Goal: Task Accomplishment & Management: Use online tool/utility

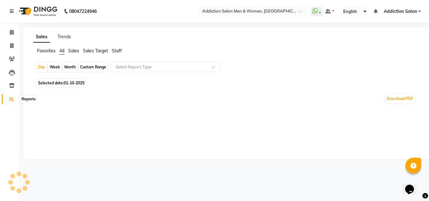
click at [11, 101] on span at bounding box center [11, 99] width 11 height 7
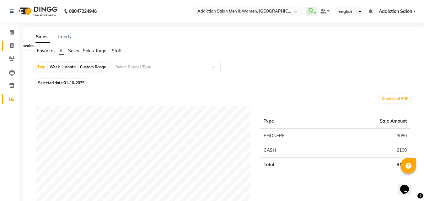
click at [10, 44] on icon at bounding box center [11, 45] width 3 height 5
select select "service"
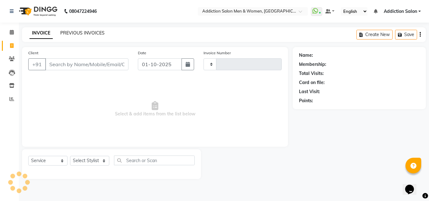
type input "4410"
select select "6595"
click at [76, 34] on link "PREVIOUS INVOICES" at bounding box center [82, 33] width 44 height 6
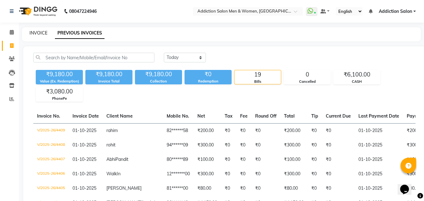
click at [44, 30] on link "INVOICE" at bounding box center [39, 33] width 18 height 6
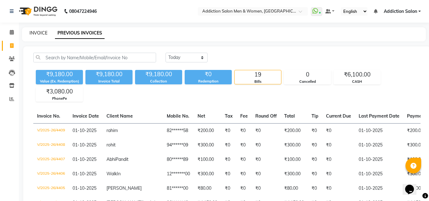
select select "service"
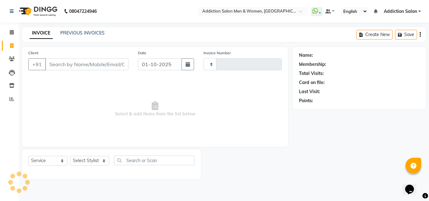
type input "4410"
select select "6595"
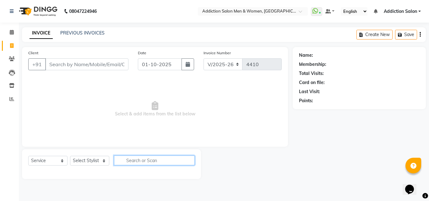
click at [182, 162] on input "text" at bounding box center [154, 161] width 81 height 10
click at [229, 155] on div at bounding box center [247, 164] width 92 height 30
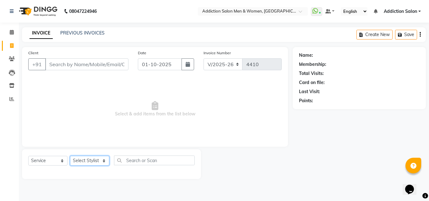
click at [98, 162] on select "Select Stylist Addiction Salon ANJALI BANSIKA [PERSON_NAME] [PERSON_NAME] [PERS…" at bounding box center [89, 161] width 39 height 10
click at [335, 165] on div "Name: Membership: Total Visits: Card on file: Last Visit: Points:" at bounding box center [362, 113] width 138 height 132
click at [86, 33] on link "PREVIOUS INVOICES" at bounding box center [82, 33] width 44 height 6
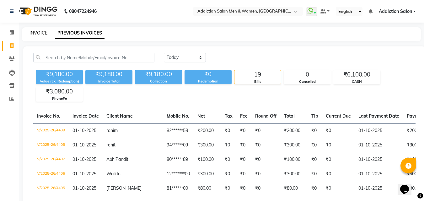
click at [37, 33] on link "INVOICE" at bounding box center [39, 33] width 18 height 6
select select "6595"
select select "service"
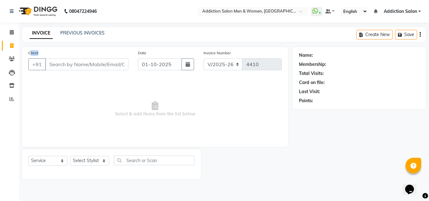
drag, startPoint x: 30, startPoint y: 51, endPoint x: 39, endPoint y: 51, distance: 9.4
click at [39, 51] on div "Client +91" at bounding box center [79, 63] width 110 height 26
drag, startPoint x: 39, startPoint y: 51, endPoint x: 30, endPoint y: 50, distance: 9.8
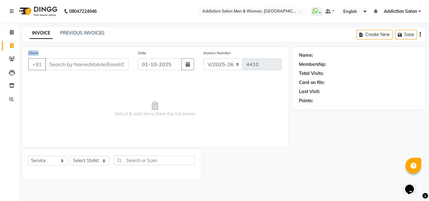
click at [30, 50] on div "Client +91" at bounding box center [79, 63] width 110 height 26
click at [30, 50] on label "Client" at bounding box center [33, 53] width 10 height 6
click at [45, 58] on input "Client" at bounding box center [86, 64] width 83 height 12
drag, startPoint x: 28, startPoint y: 50, endPoint x: 85, endPoint y: 57, distance: 57.3
click at [85, 57] on div "Client +91" at bounding box center [79, 63] width 110 height 26
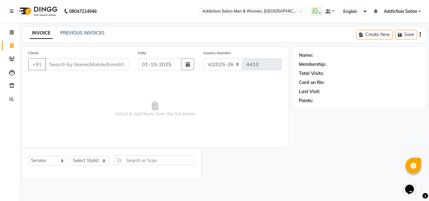
drag, startPoint x: 31, startPoint y: 54, endPoint x: 327, endPoint y: 196, distance: 328.2
click at [327, 196] on div "08047224946 Select Location × Addiction Salon Men & Women, Blde Road WhatsApp S…" at bounding box center [214, 100] width 429 height 201
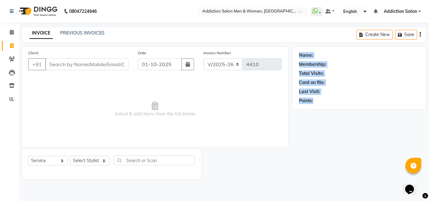
drag, startPoint x: 299, startPoint y: 52, endPoint x: 368, endPoint y: 137, distance: 109.1
click at [368, 137] on div "Name: Membership: Total Visits: Card on file: Last Visit: Points:" at bounding box center [362, 113] width 138 height 132
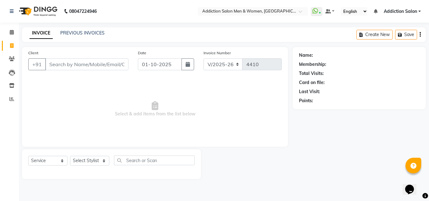
click at [224, 104] on span "Select & add items from the list below" at bounding box center [154, 109] width 253 height 63
click at [178, 103] on span "Select & add items from the list below" at bounding box center [154, 109] width 253 height 63
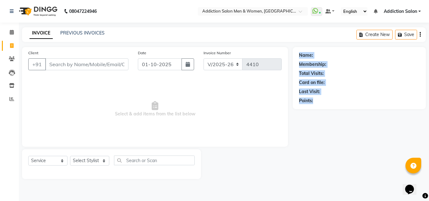
drag, startPoint x: 300, startPoint y: 53, endPoint x: 346, endPoint y: 106, distance: 70.4
click at [346, 106] on div "Name: Membership: Total Visits: Card on file: Last Visit: Points:" at bounding box center [359, 78] width 133 height 62
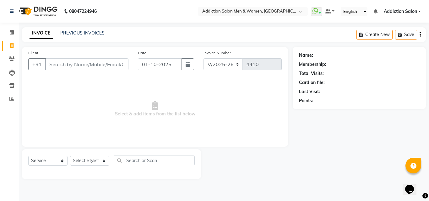
click at [261, 90] on span "Select & add items from the list below" at bounding box center [154, 109] width 253 height 63
click at [11, 97] on icon at bounding box center [11, 99] width 5 height 5
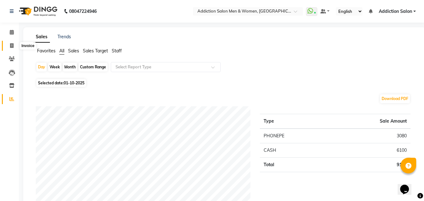
click at [10, 44] on icon at bounding box center [11, 45] width 3 height 5
select select "service"
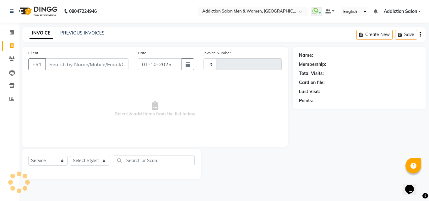
type input "4410"
select select "6595"
click at [13, 99] on icon at bounding box center [11, 99] width 5 height 5
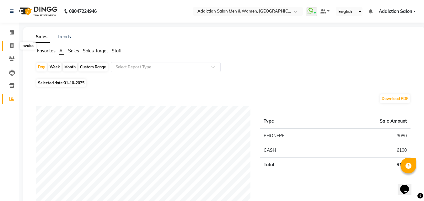
click at [11, 47] on icon at bounding box center [11, 45] width 3 height 5
select select "service"
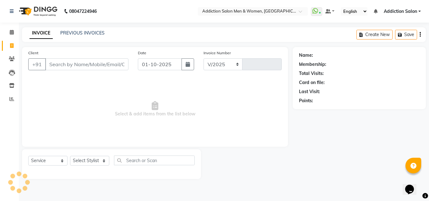
select select "6595"
type input "4410"
